Goal: Task Accomplishment & Management: Use online tool/utility

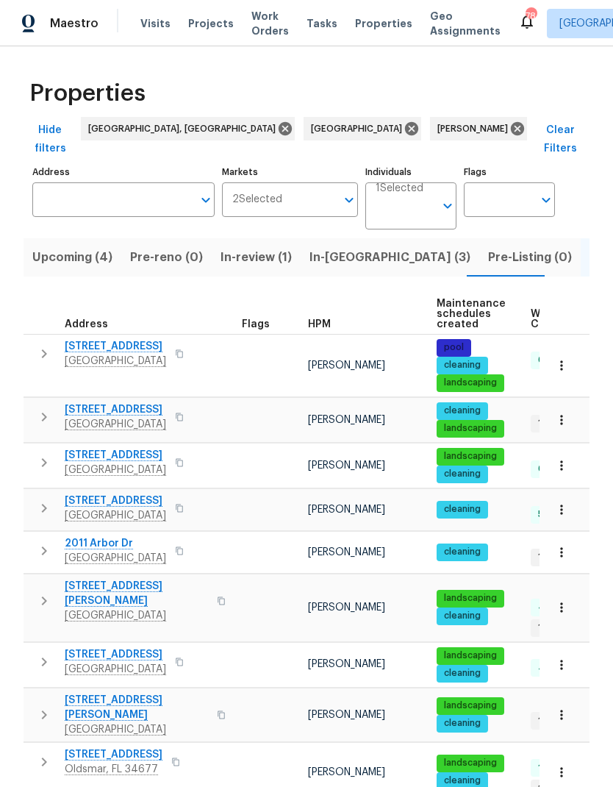
click at [82, 182] on input "Address" at bounding box center [112, 199] width 160 height 35
type input "1"
type input "r"
type input "1404 rosewood"
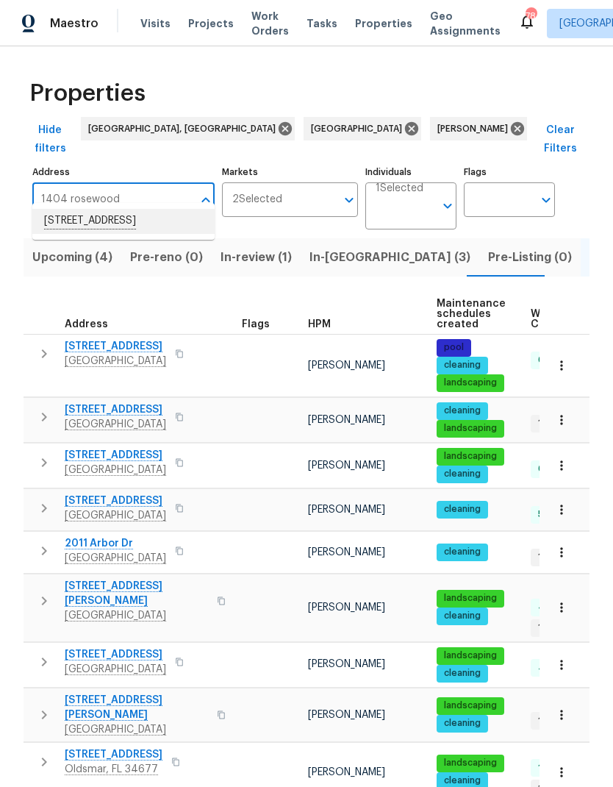
click at [61, 209] on li "[STREET_ADDRESS]" at bounding box center [123, 221] width 182 height 25
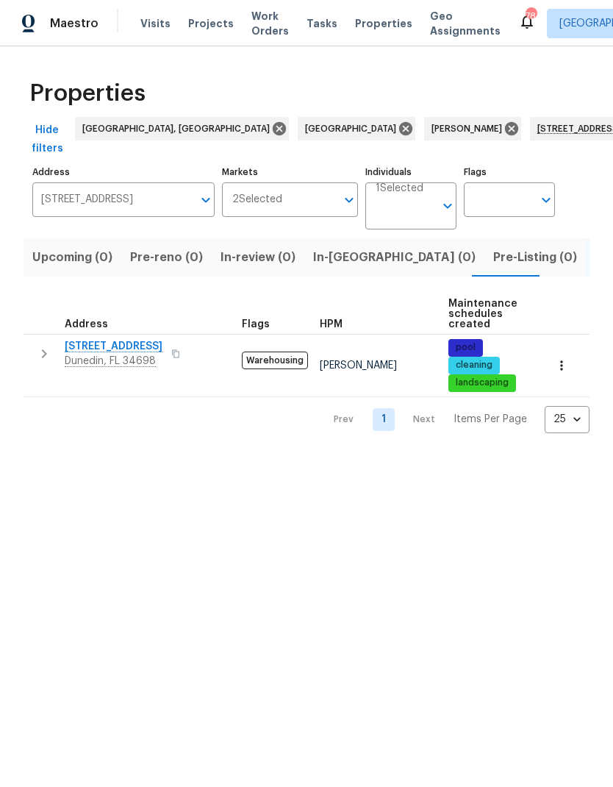
click at [566, 366] on icon "button" at bounding box center [562, 365] width 15 height 15
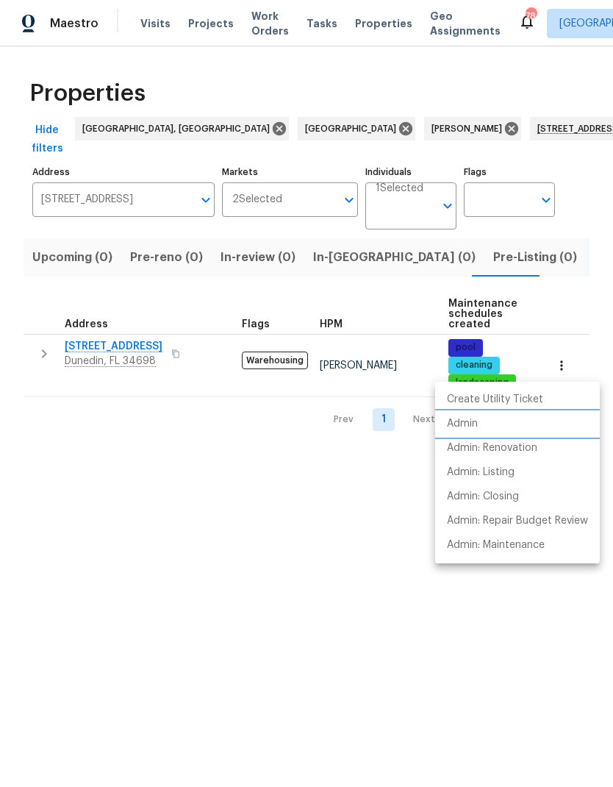
click at [509, 424] on li "Admin" at bounding box center [517, 424] width 165 height 24
click at [40, 358] on div at bounding box center [306, 393] width 613 height 787
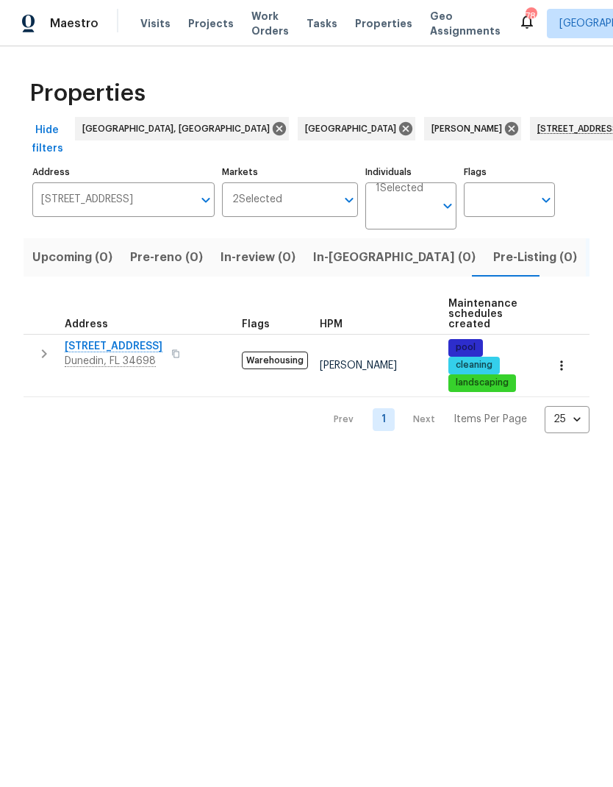
click at [45, 356] on icon "button" at bounding box center [44, 353] width 5 height 9
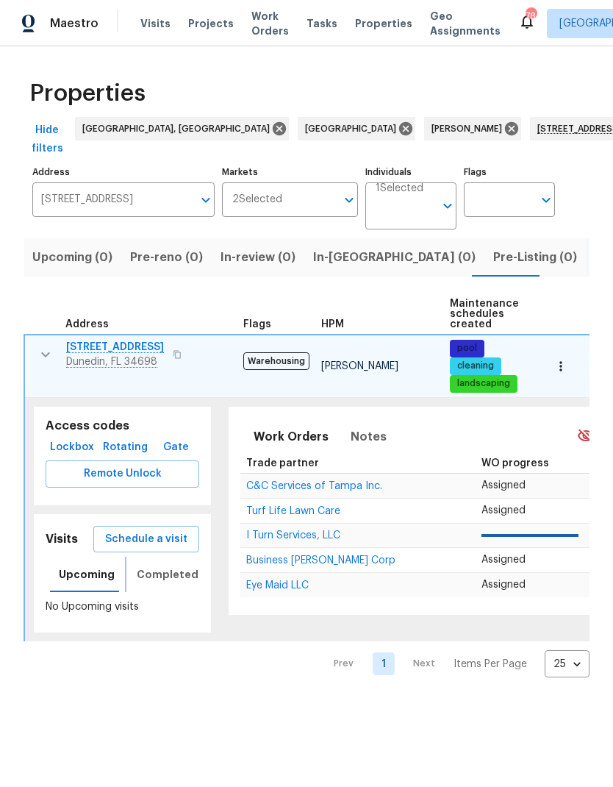
click at [137, 577] on span "Completed" at bounding box center [168, 575] width 62 height 18
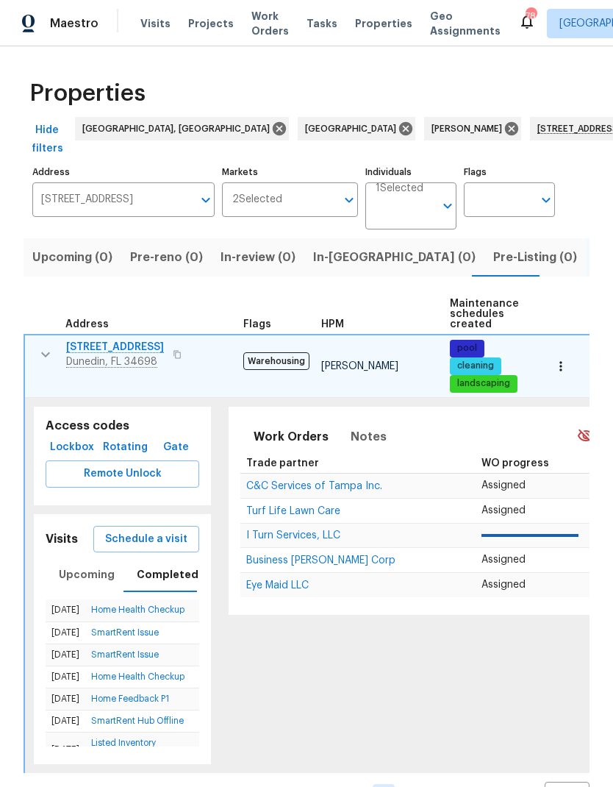
click at [110, 546] on span "Schedule a visit" at bounding box center [146, 539] width 82 height 18
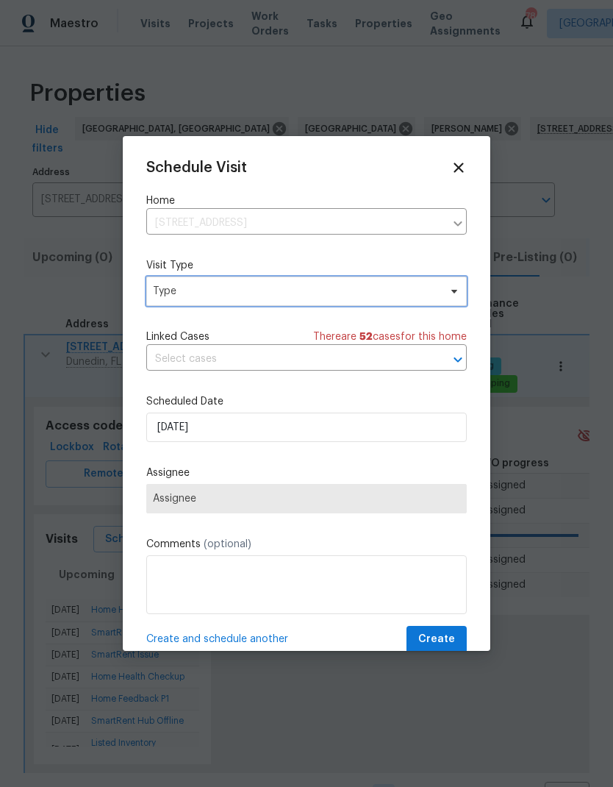
click at [176, 296] on span "Type" at bounding box center [296, 291] width 286 height 15
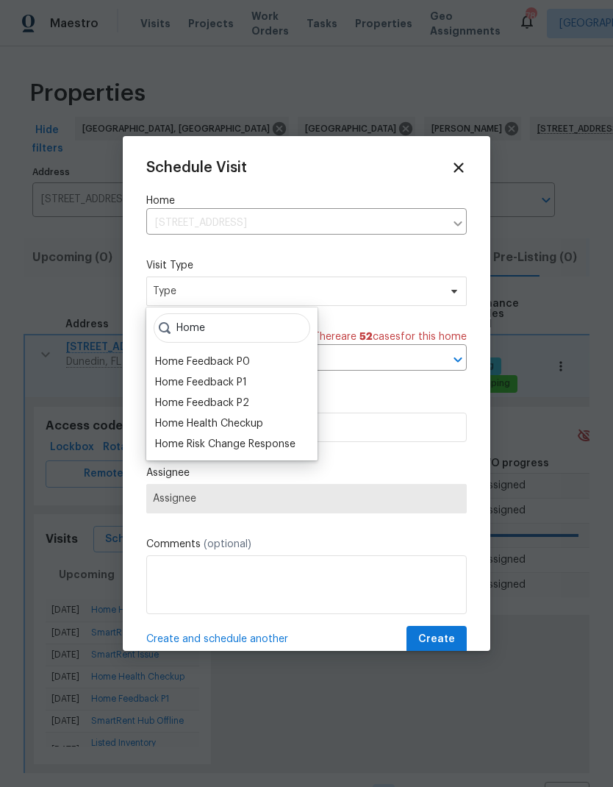
type input "Home"
click at [168, 421] on div "Home Health Checkup" at bounding box center [209, 423] width 108 height 15
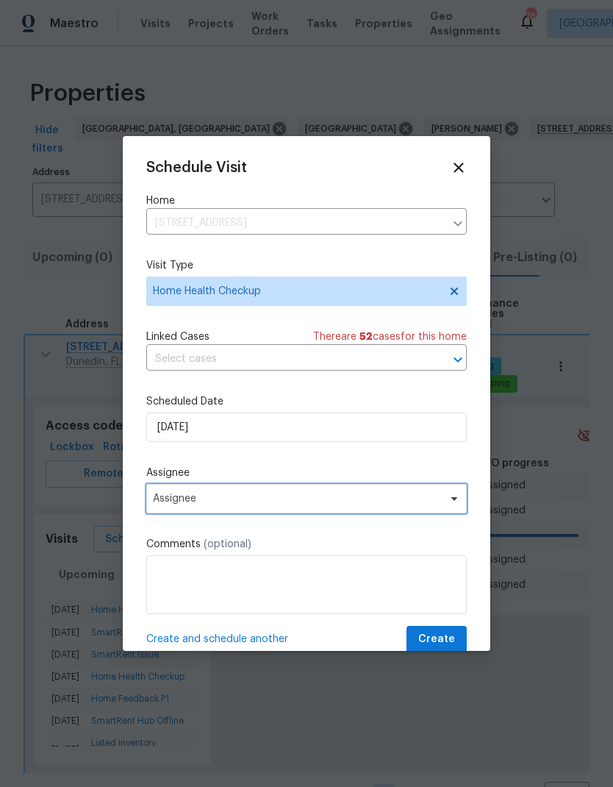
click at [168, 488] on span "Assignee" at bounding box center [306, 498] width 321 height 29
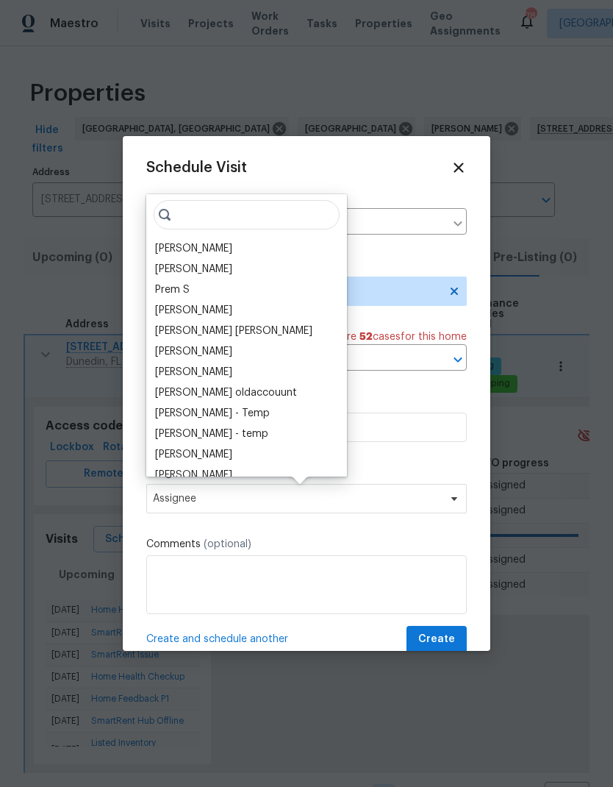
click at [171, 243] on div "[PERSON_NAME]" at bounding box center [193, 248] width 77 height 15
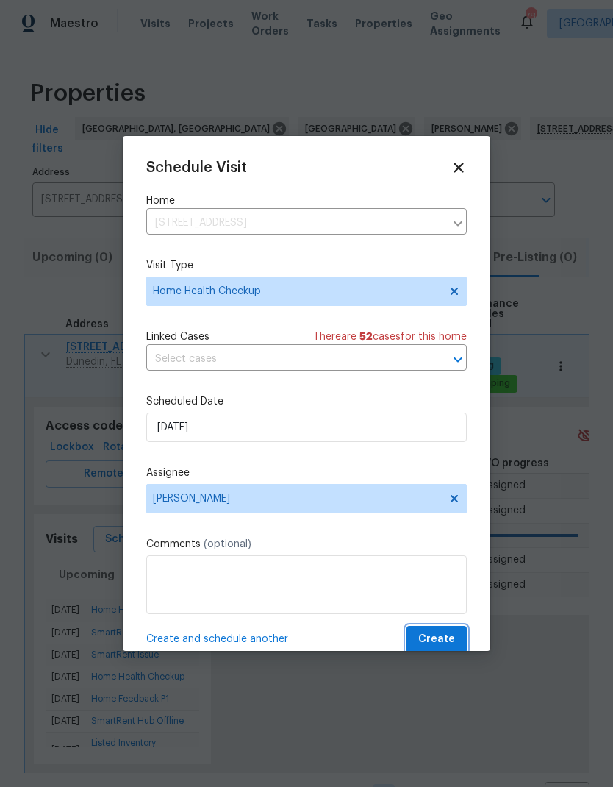
click at [430, 633] on button "Create" at bounding box center [437, 639] width 60 height 27
